Goal: Information Seeking & Learning: Learn about a topic

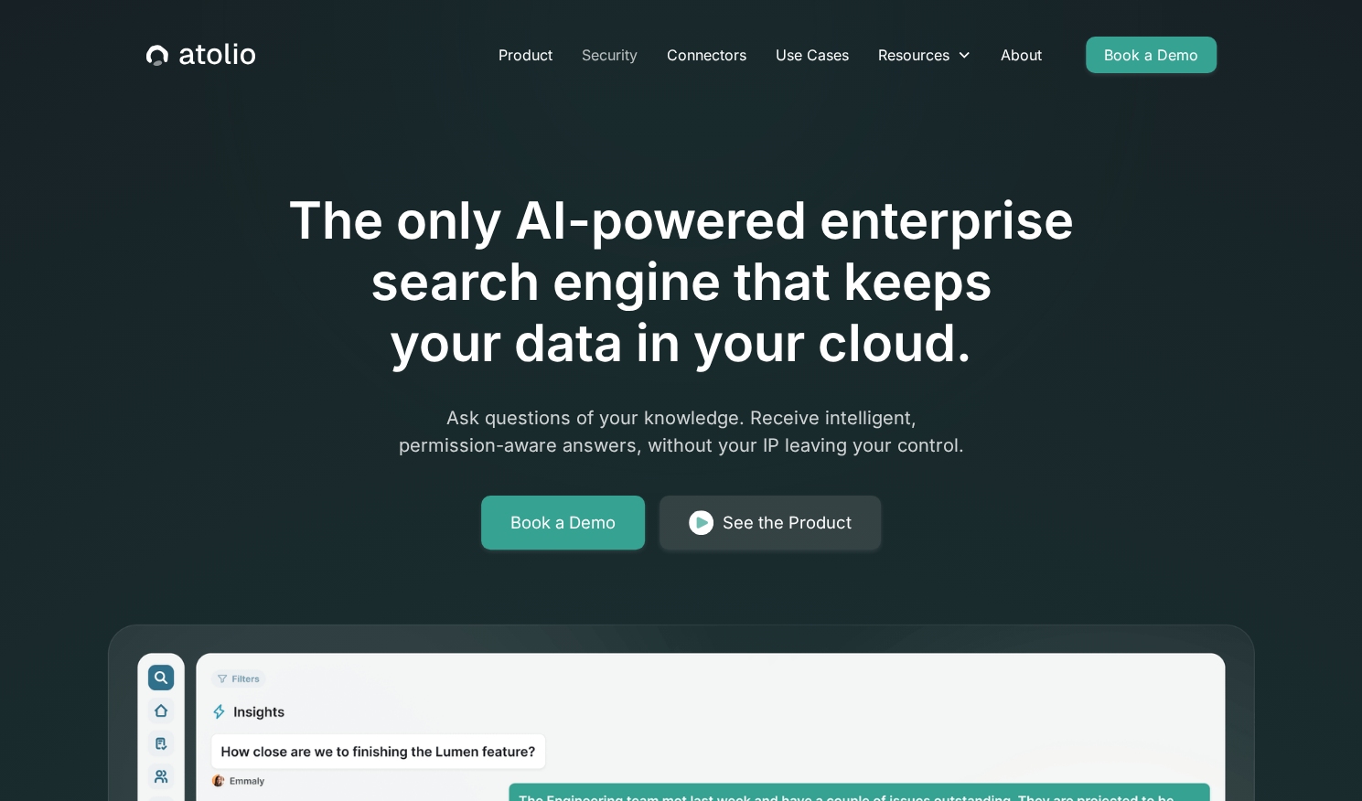
click at [625, 52] on link "Security" at bounding box center [609, 55] width 85 height 37
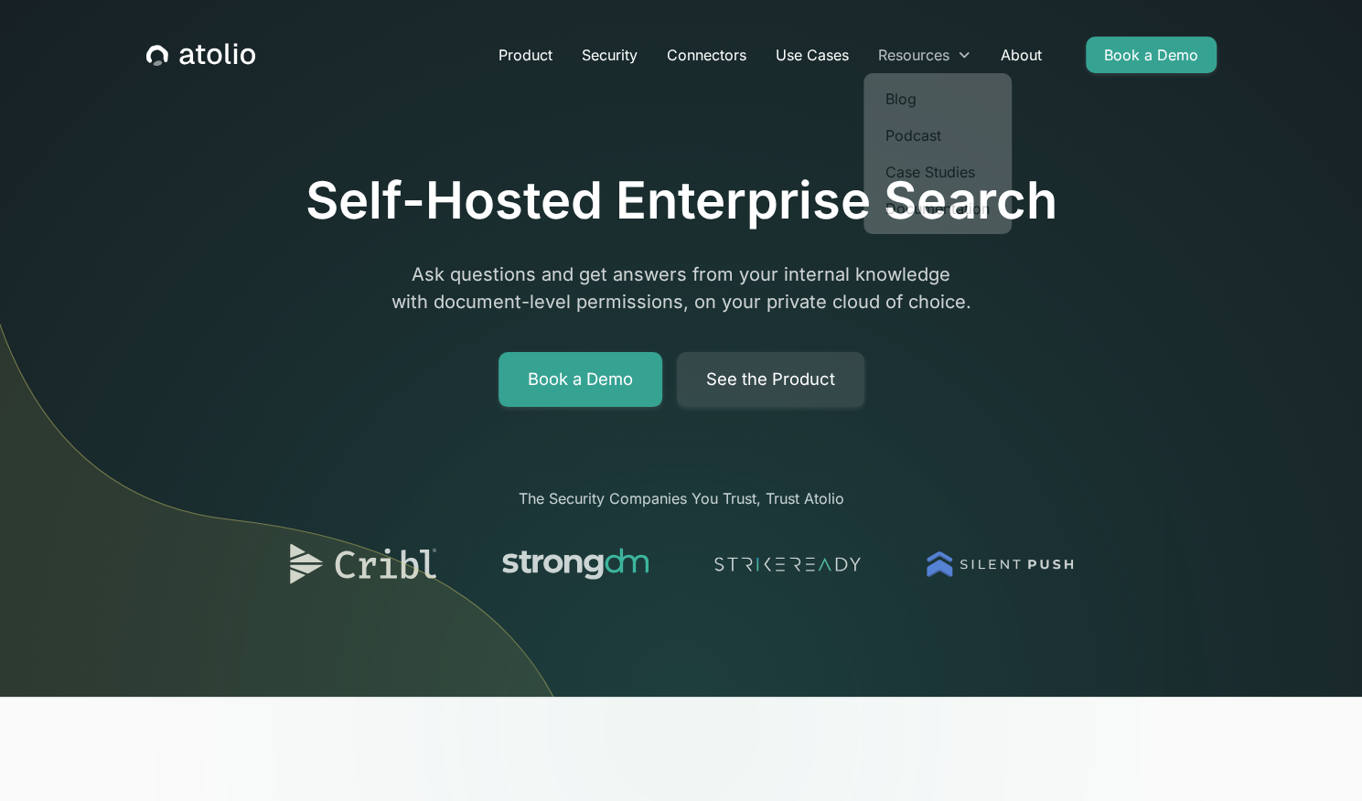
click at [943, 59] on div "Resources" at bounding box center [913, 55] width 71 height 22
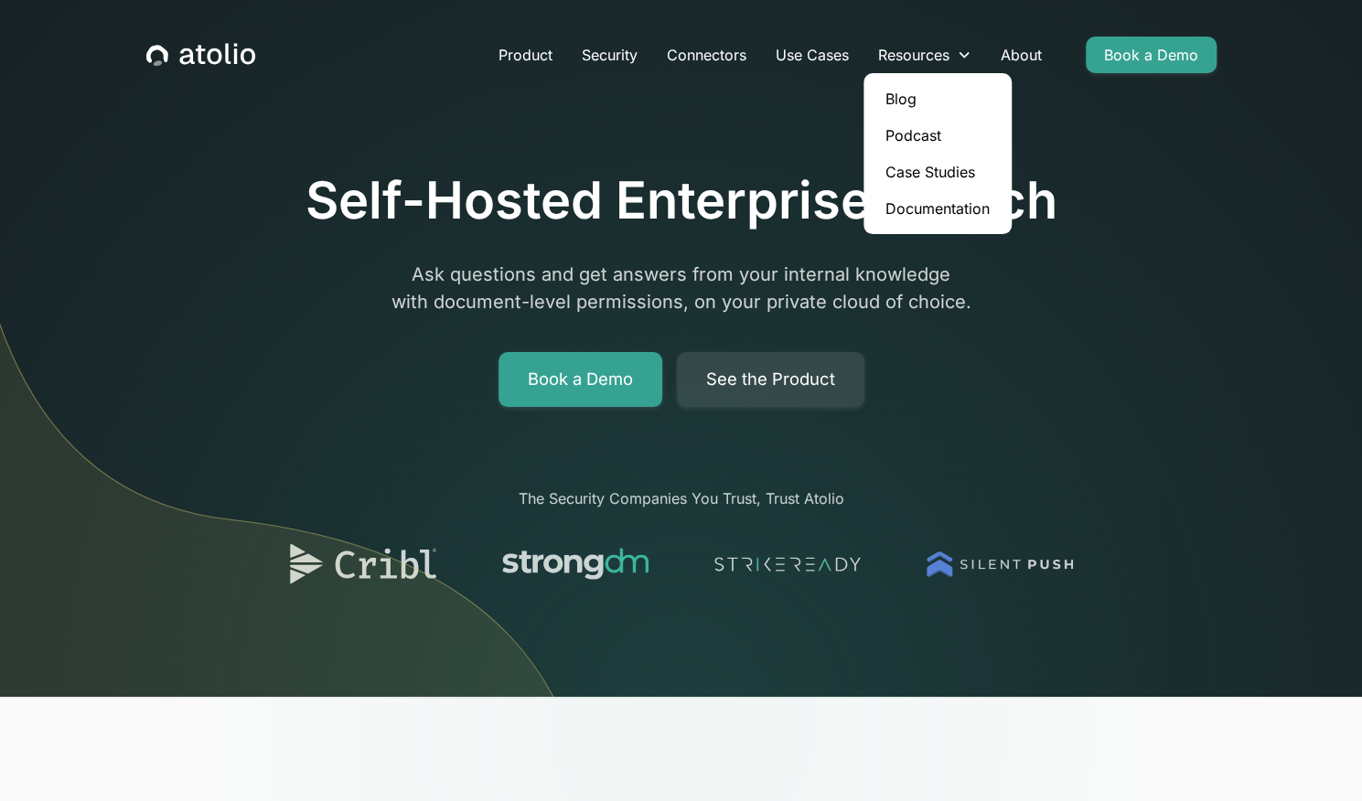
click at [924, 175] on link "Case Studies" at bounding box center [938, 172] width 134 height 37
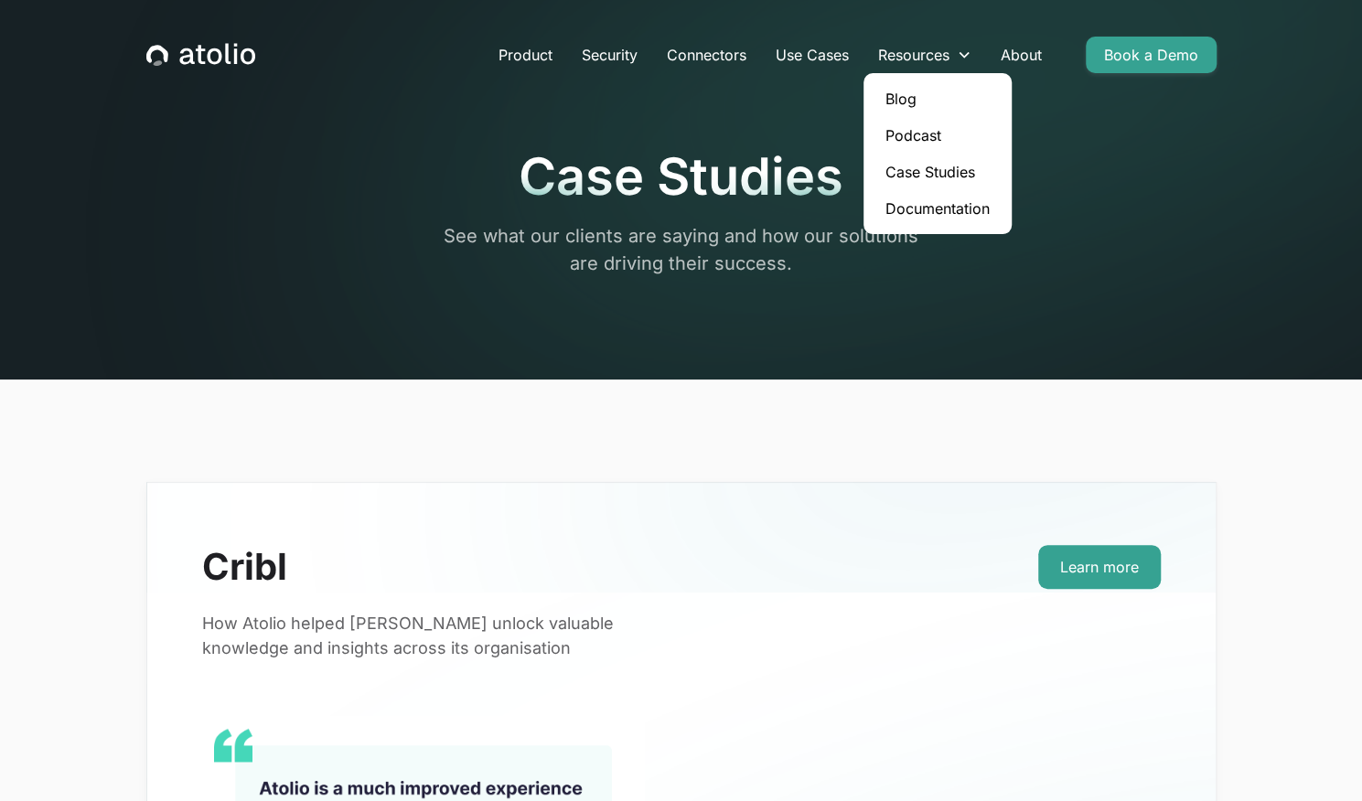
click at [903, 102] on link "Blog" at bounding box center [938, 98] width 134 height 37
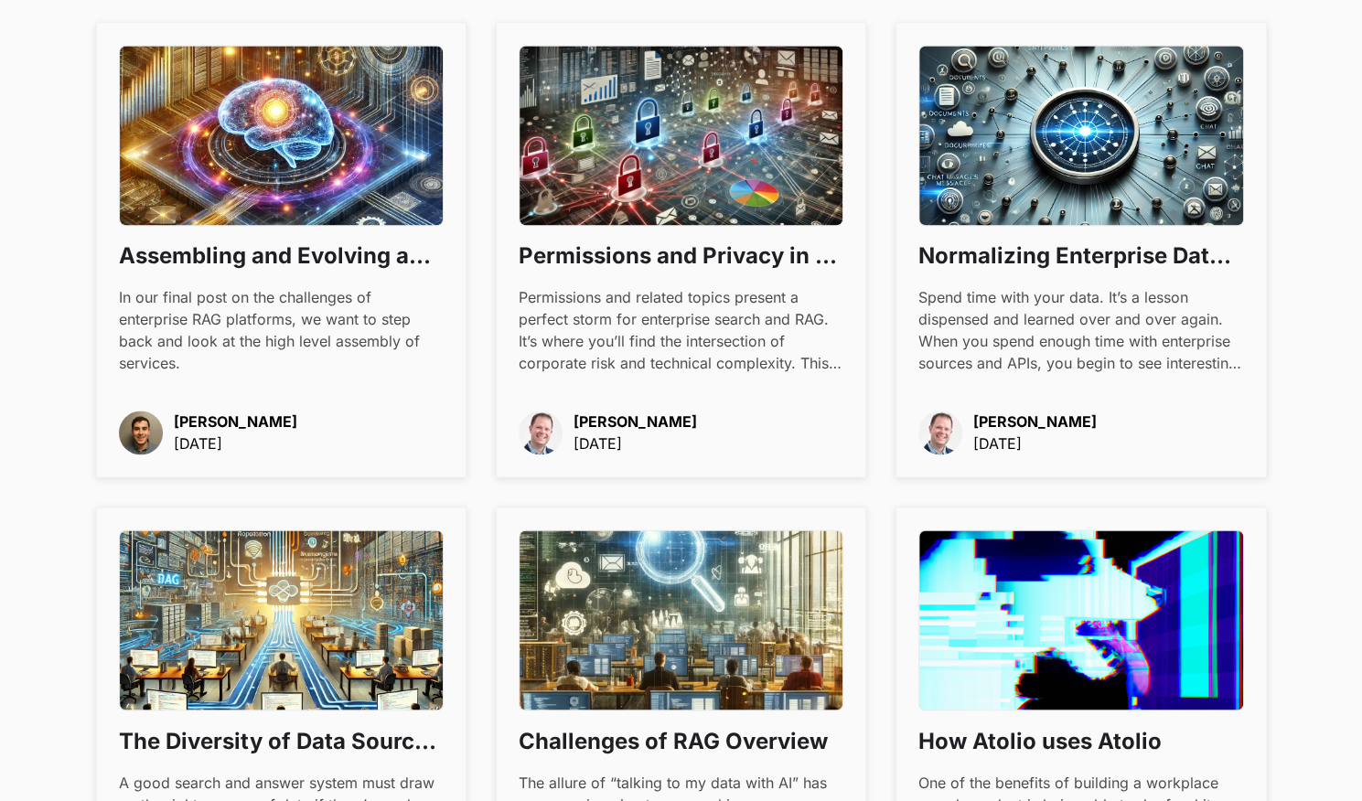
scroll to position [1491, 0]
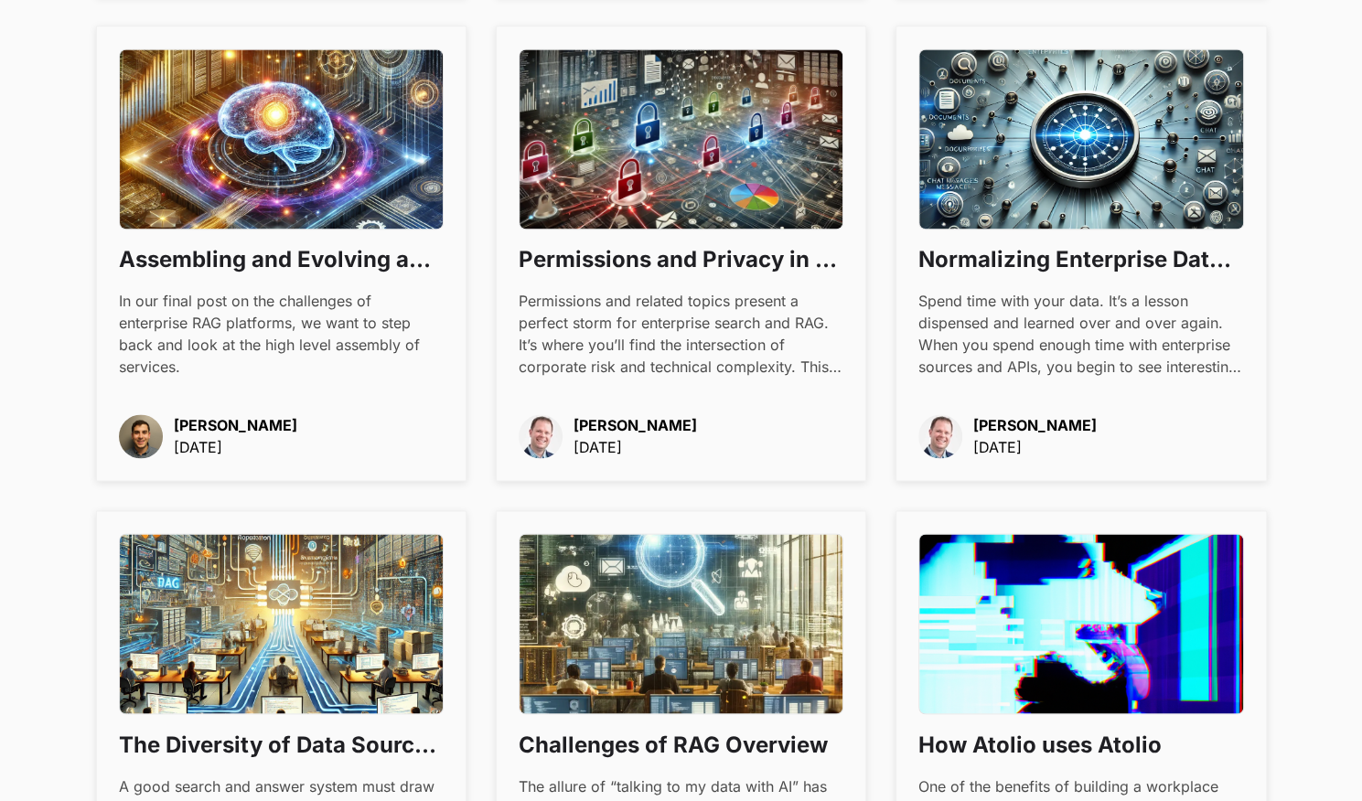
click at [962, 259] on h3 "Normalizing Enterprise Data for Effective Search and RAG" at bounding box center [1080, 259] width 325 height 31
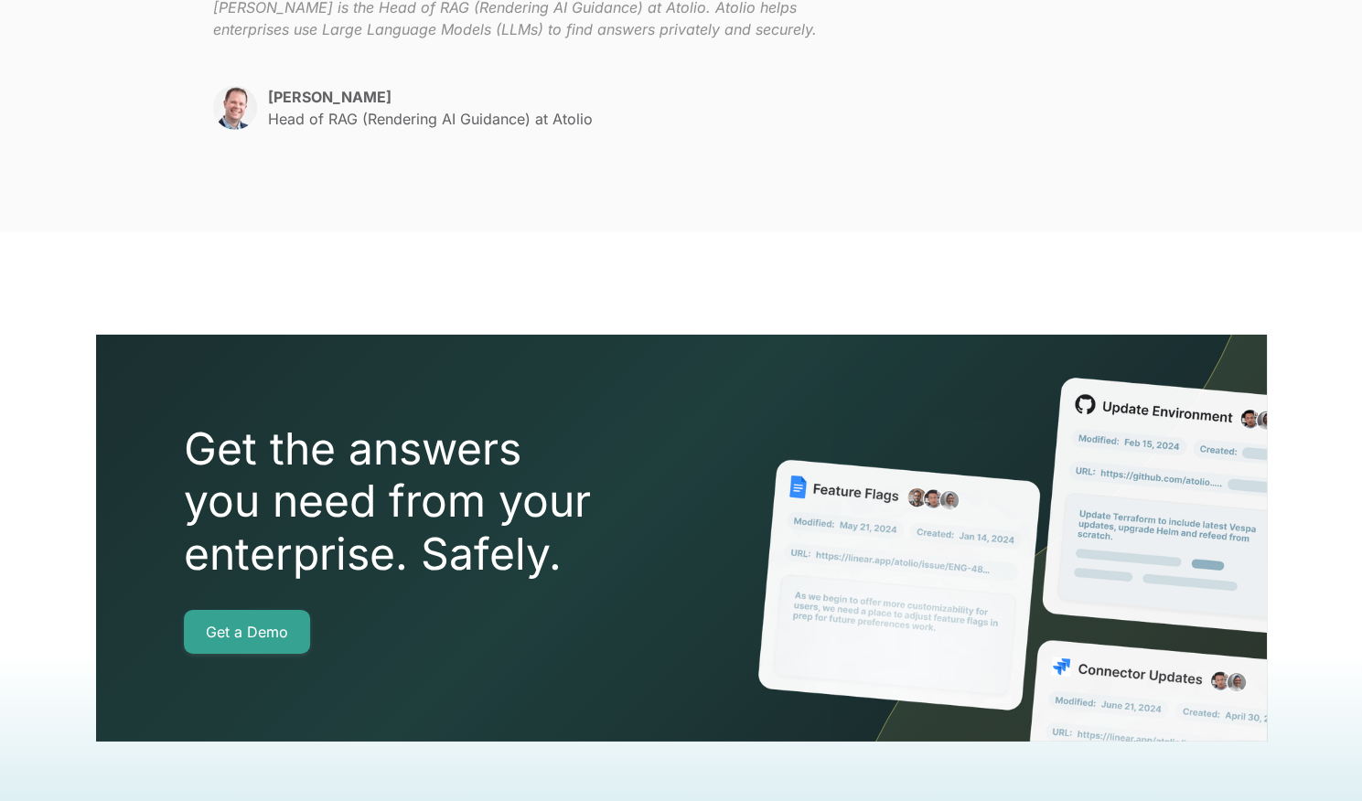
scroll to position [3065, 0]
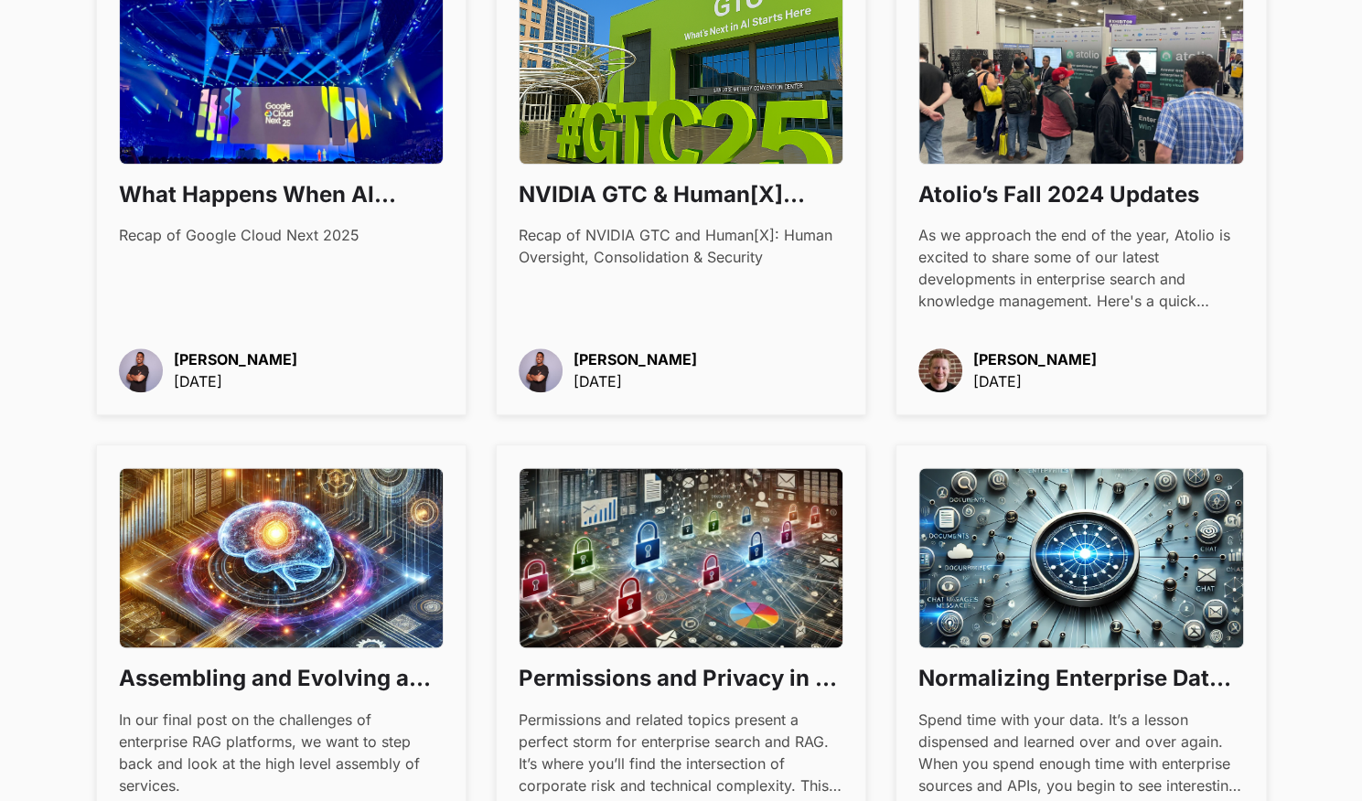
scroll to position [1218, 0]
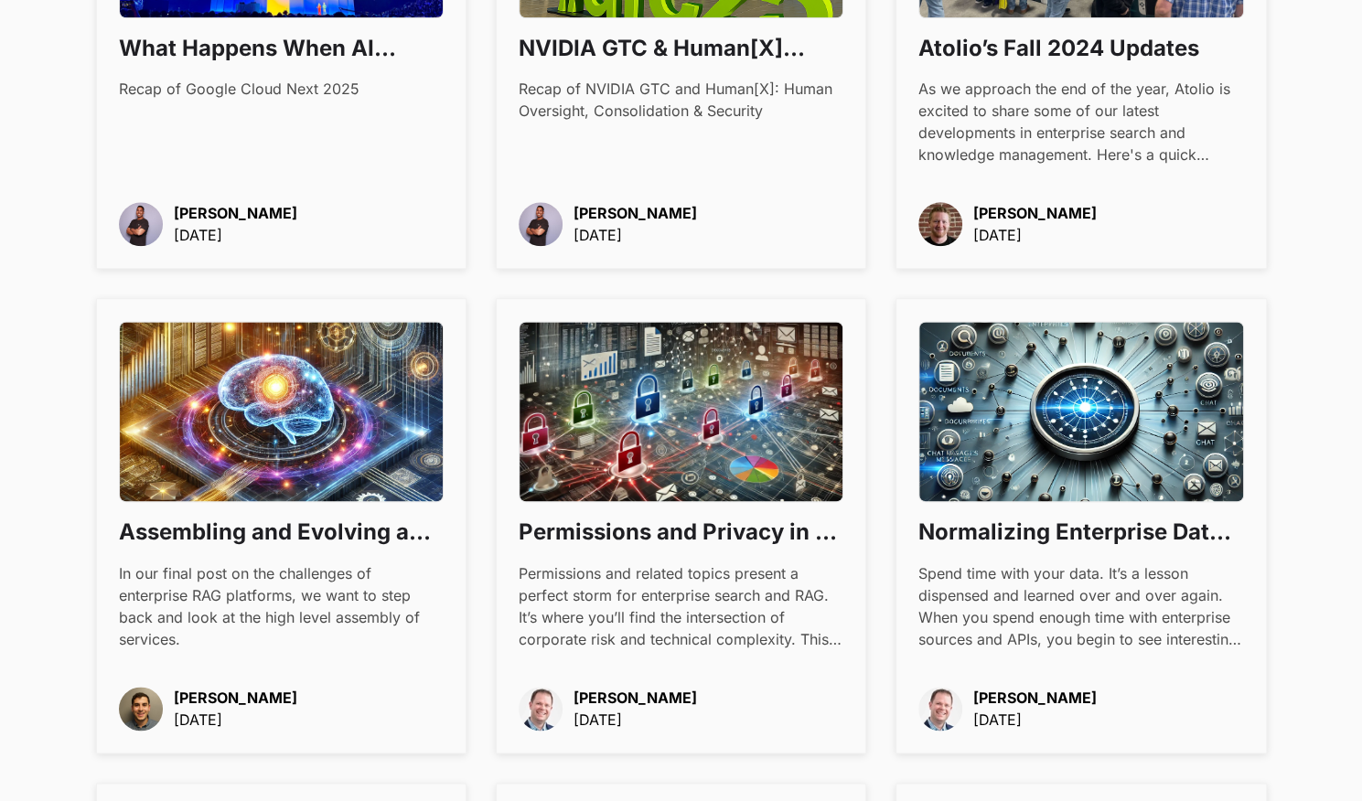
click at [561, 536] on h3 "Permissions and Privacy in an Enterprise RAG Platform" at bounding box center [680, 532] width 325 height 31
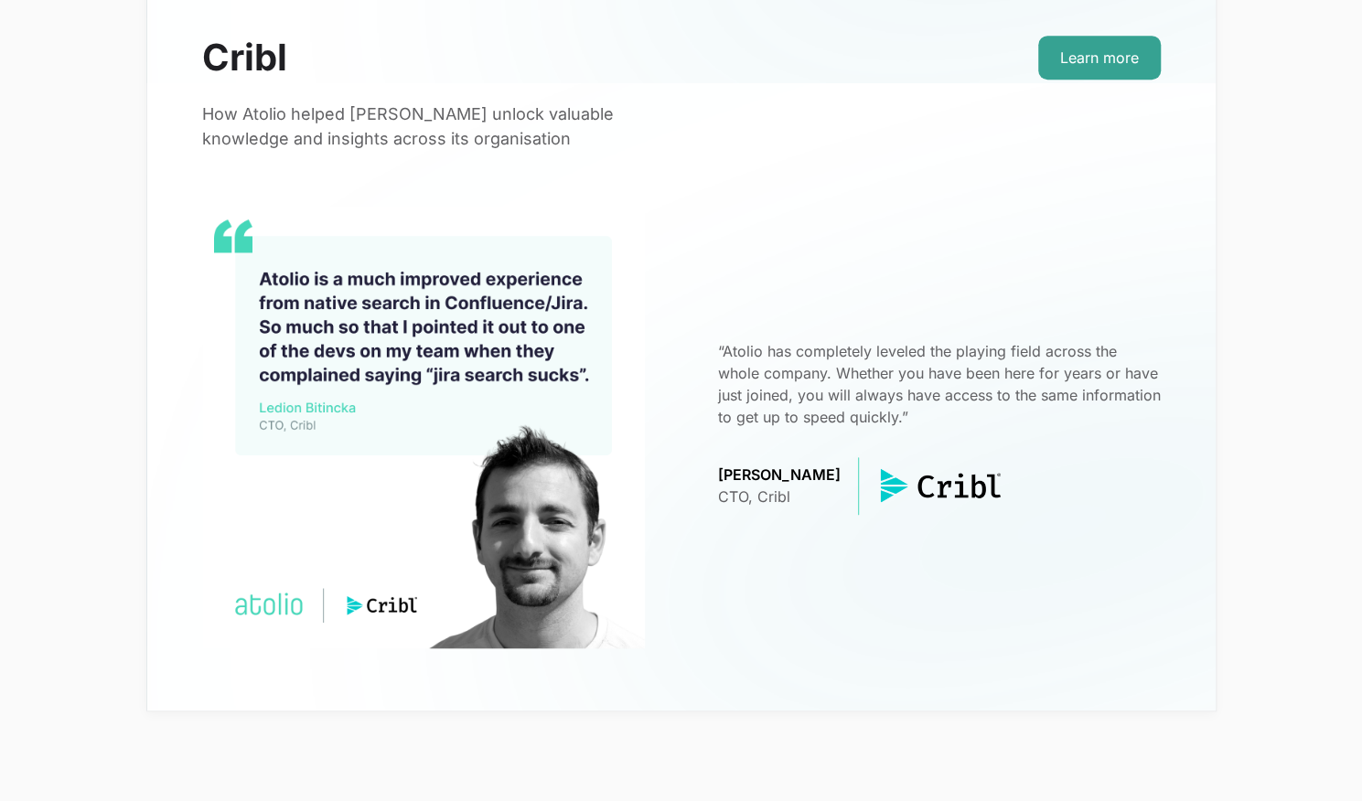
scroll to position [91, 0]
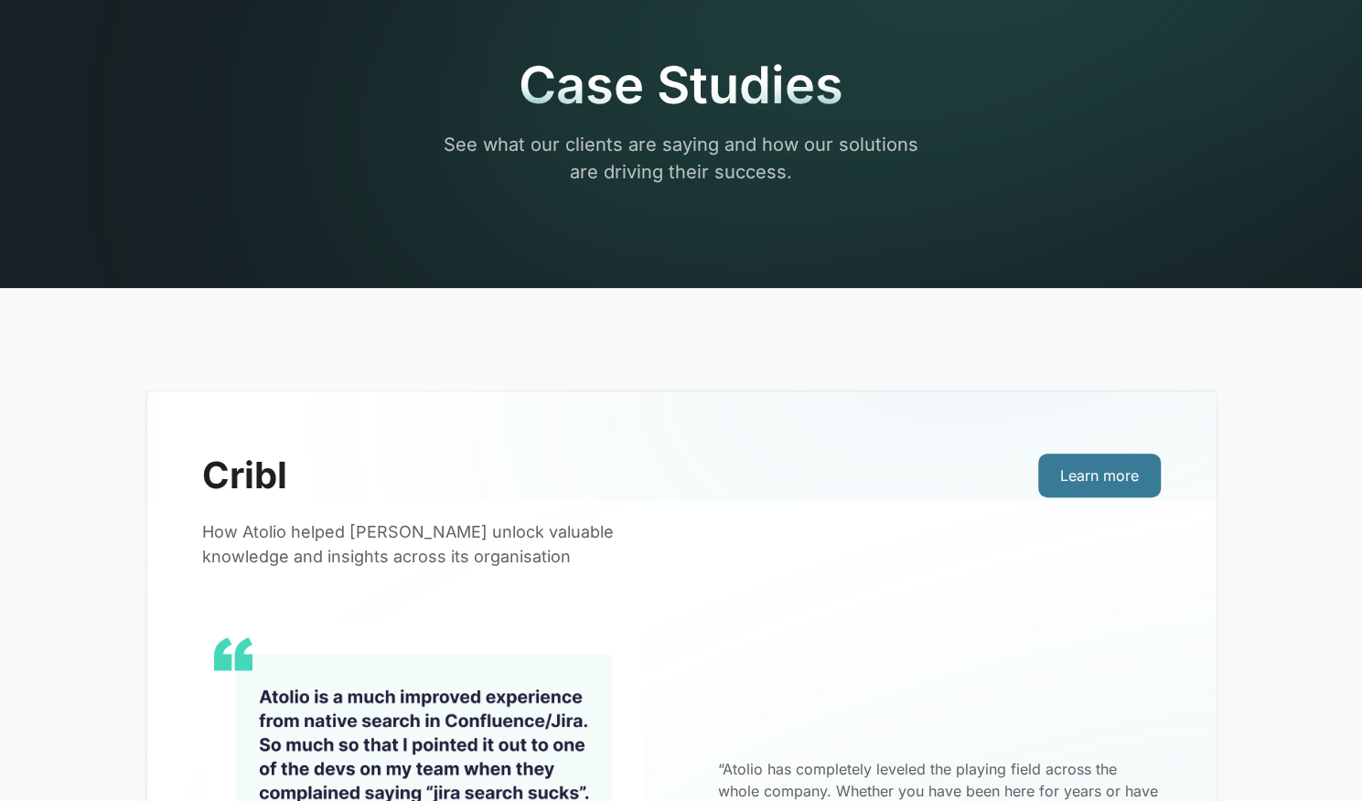
click at [1068, 476] on link "Learn more" at bounding box center [1099, 476] width 123 height 44
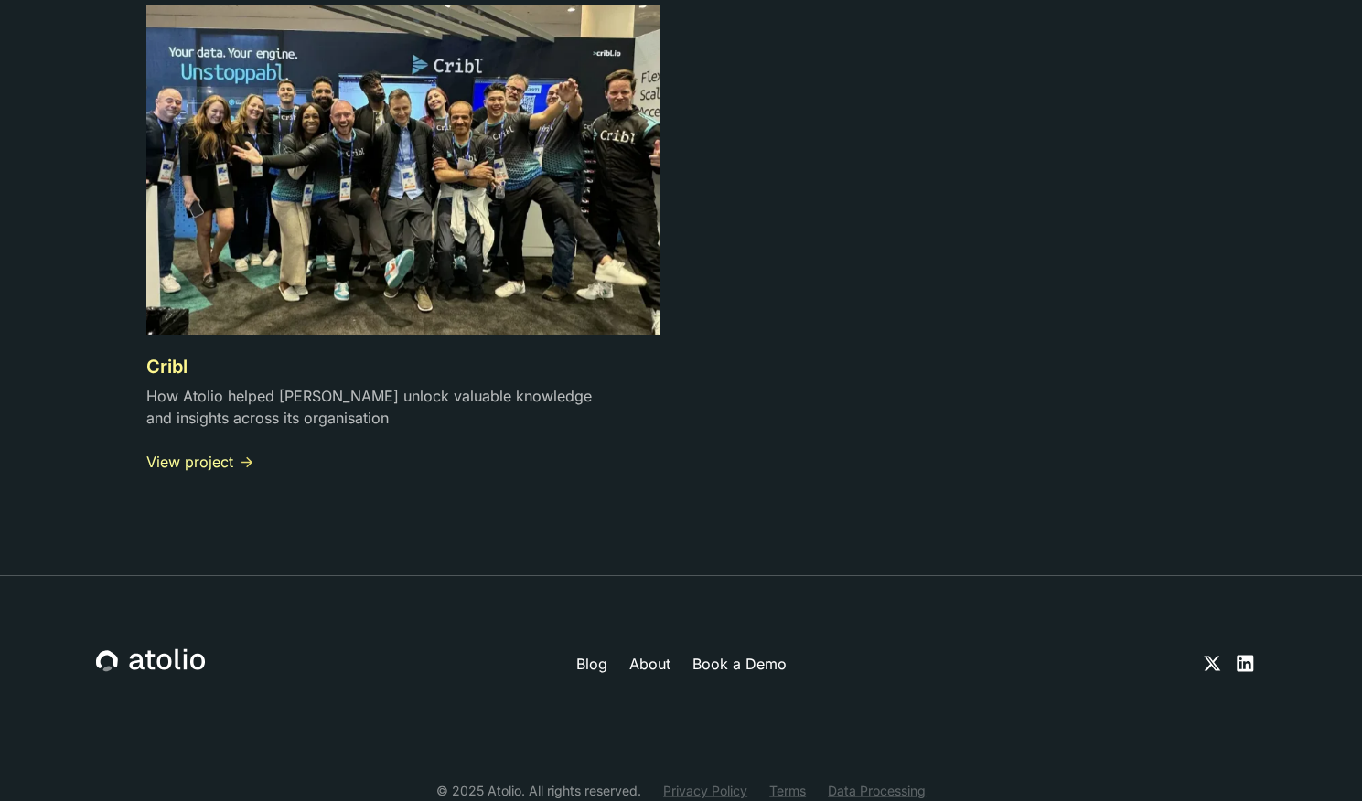
scroll to position [5551, 0]
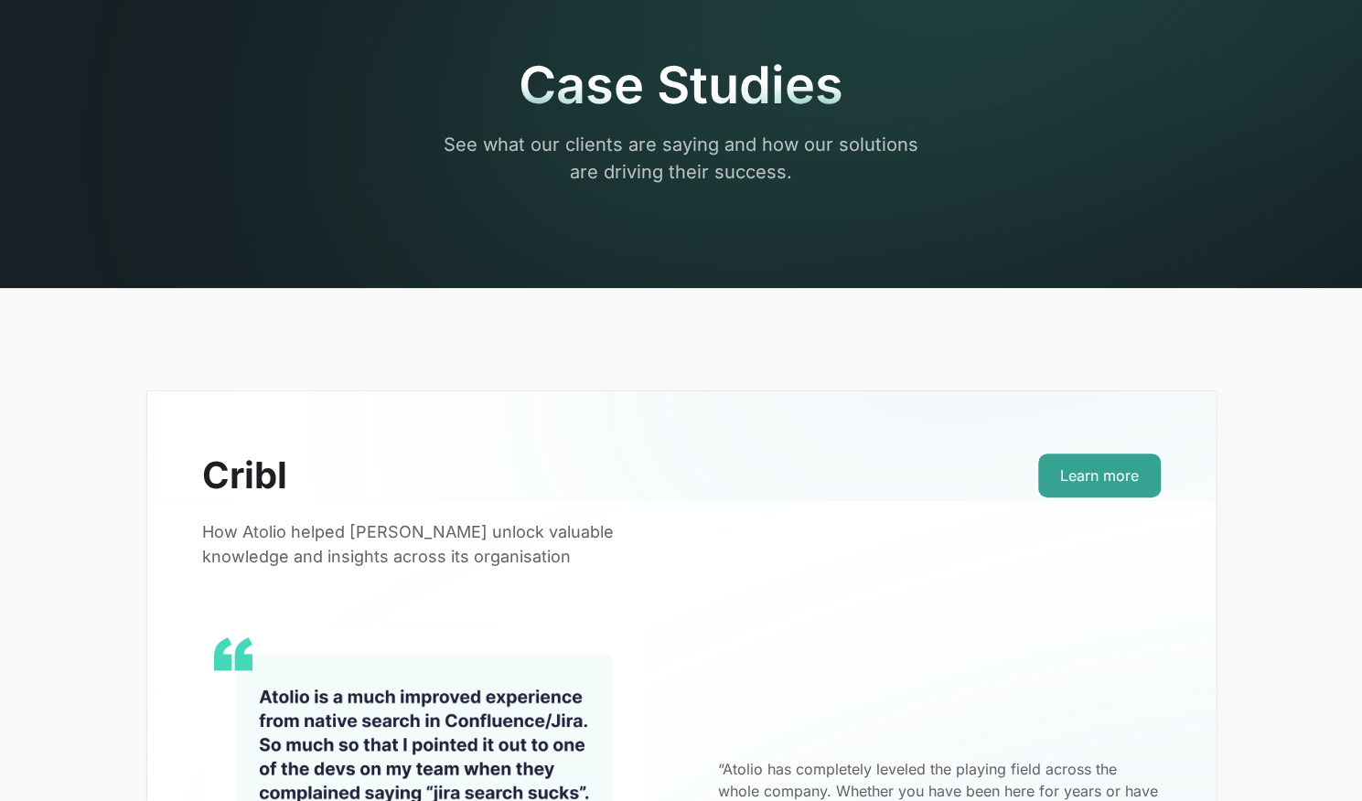
scroll to position [819, 0]
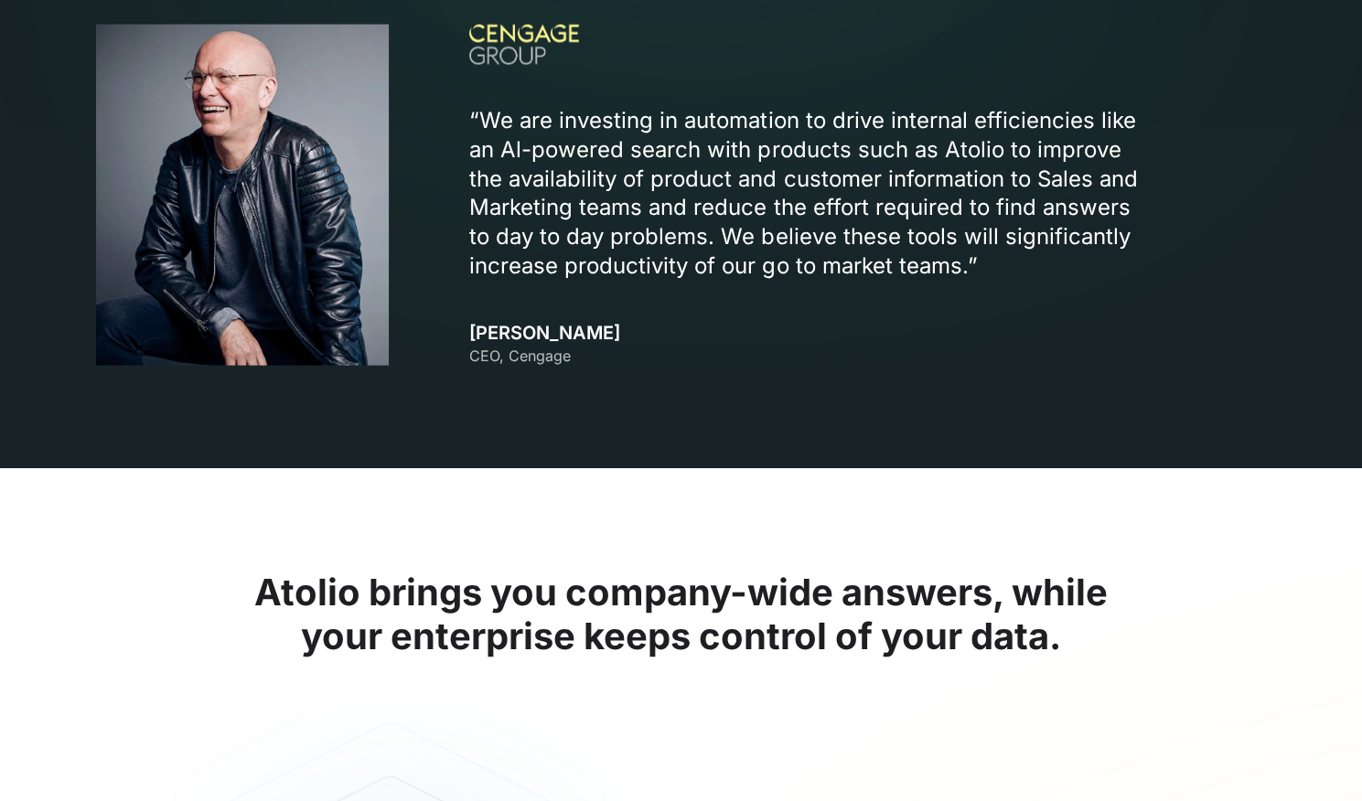
scroll to position [2560, 0]
